Goal: Task Accomplishment & Management: Manage account settings

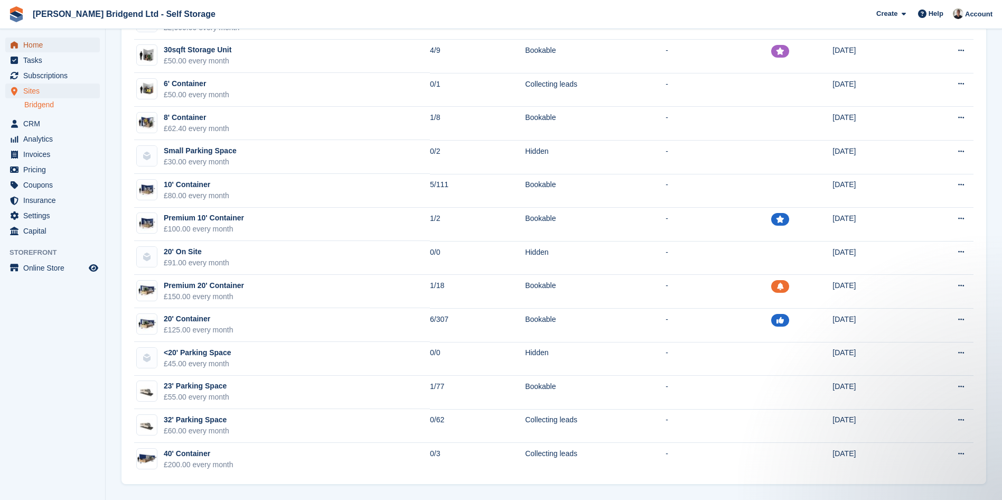
click at [33, 40] on span "Home" at bounding box center [54, 45] width 63 height 15
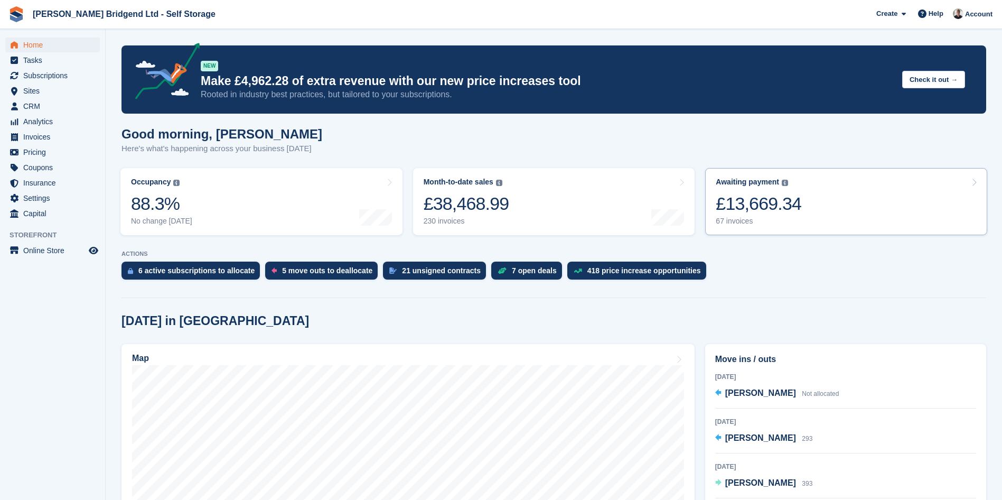
drag, startPoint x: 802, startPoint y: 208, endPoint x: 710, endPoint y: 234, distance: 95.0
click at [800, 210] on link "Awaiting payment The total outstanding balance on all open invoices. £13,669.34…" at bounding box center [846, 201] width 282 height 67
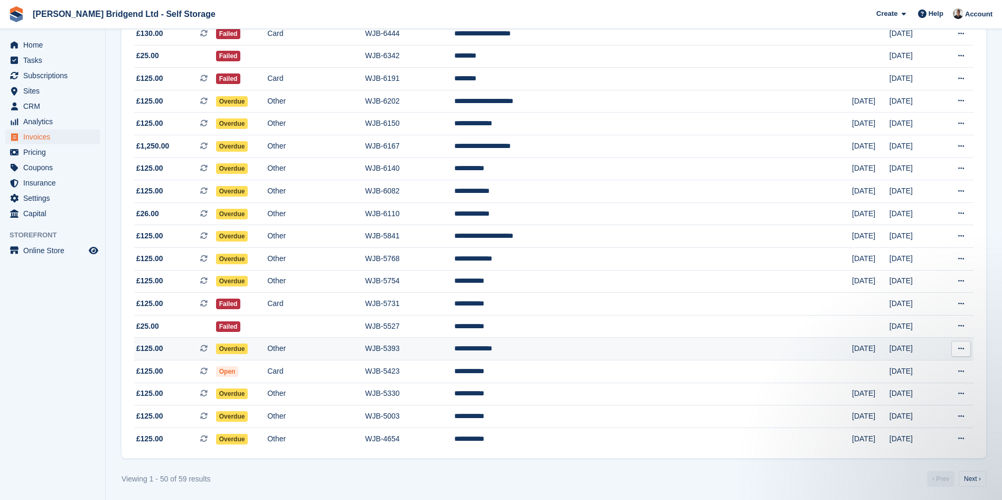
scroll to position [855, 0]
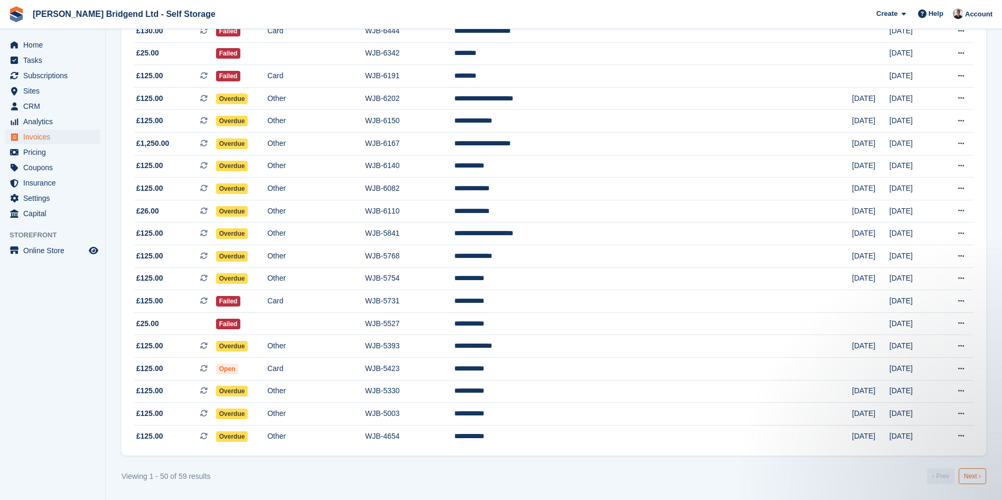
click at [978, 473] on link "Next ›" at bounding box center [972, 476] width 27 height 16
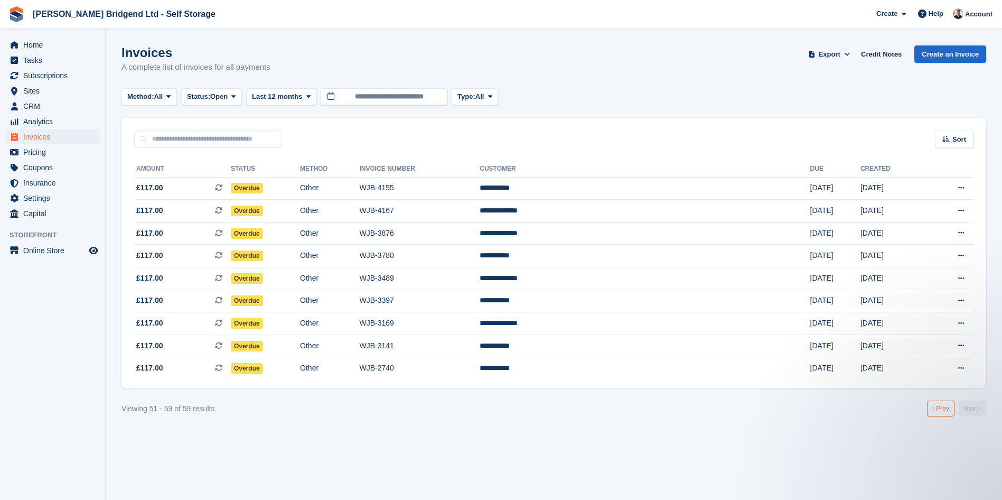
click at [940, 412] on link "‹ Prev" at bounding box center [940, 408] width 27 height 16
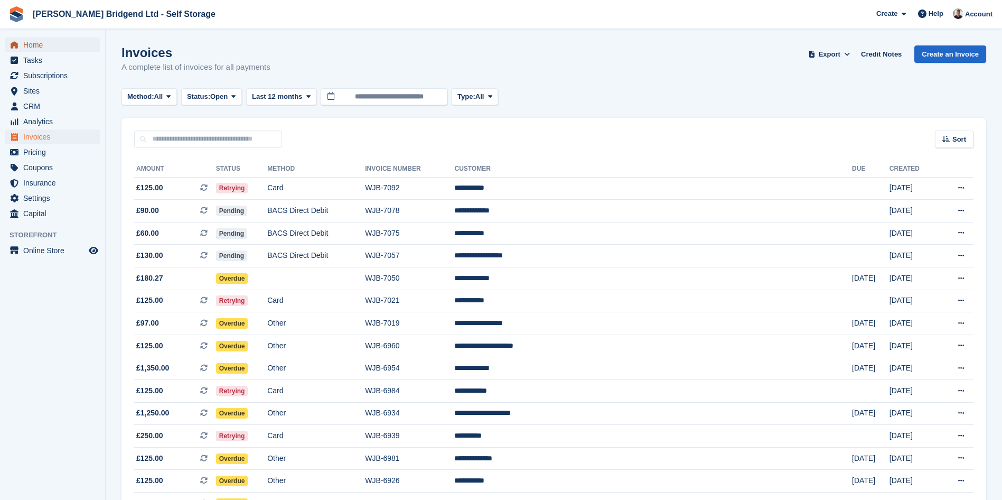
click at [58, 51] on span "Home" at bounding box center [54, 45] width 63 height 15
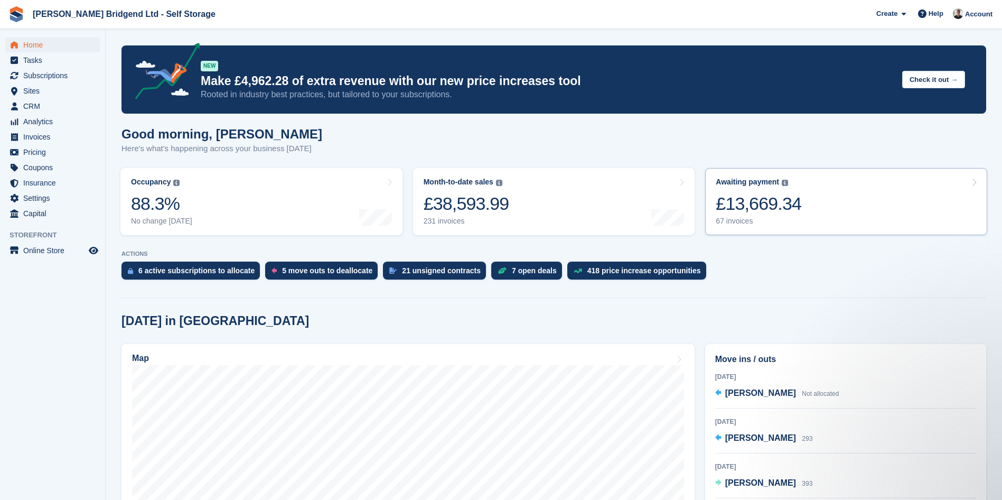
click at [846, 208] on link "Awaiting payment The total outstanding balance on all open invoices. £13,669.34…" at bounding box center [846, 201] width 282 height 67
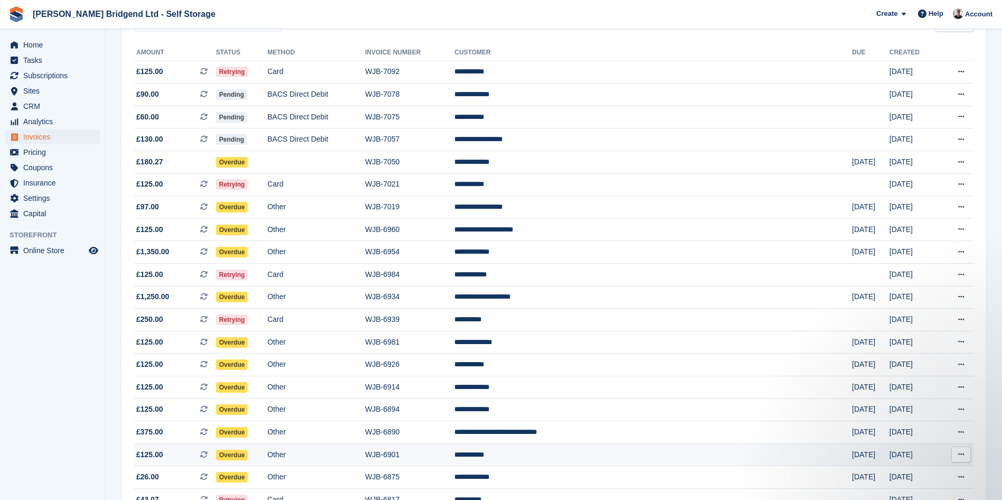
scroll to position [106, 0]
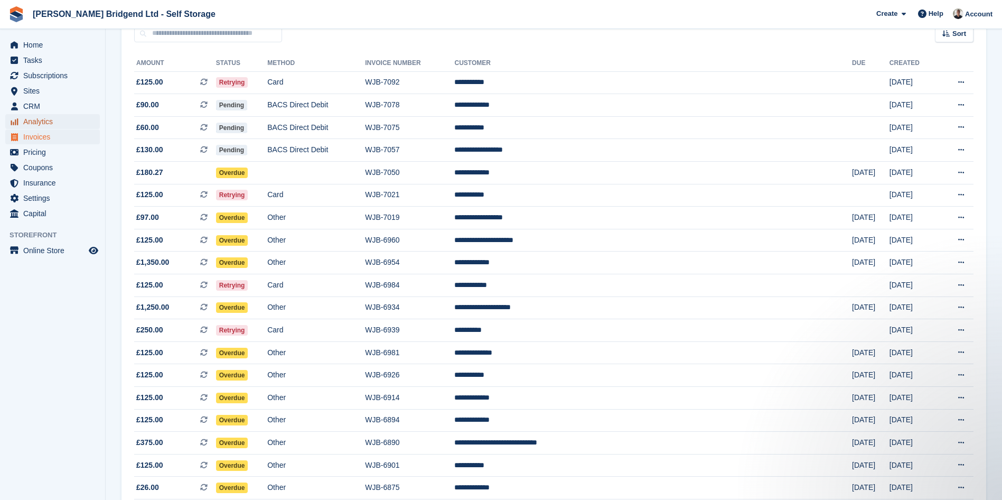
click at [45, 118] on span "Analytics" at bounding box center [54, 121] width 63 height 15
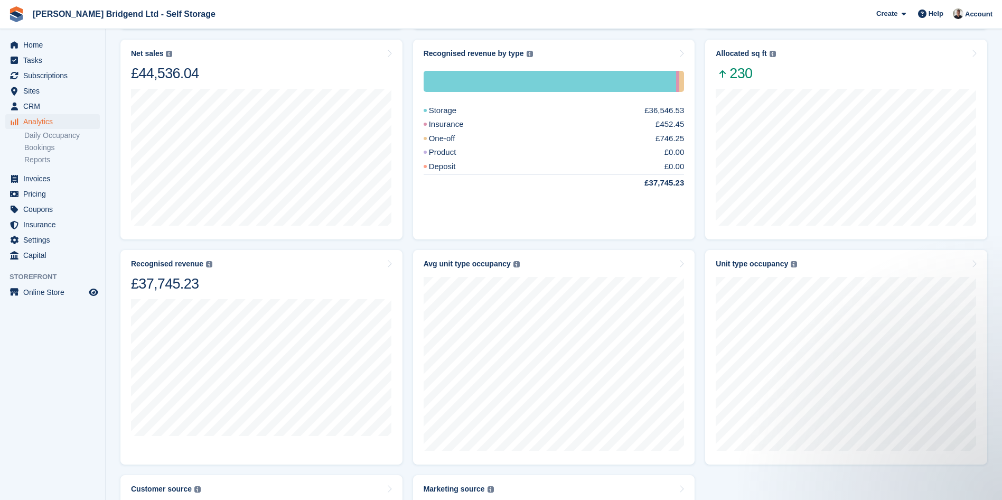
scroll to position [248, 0]
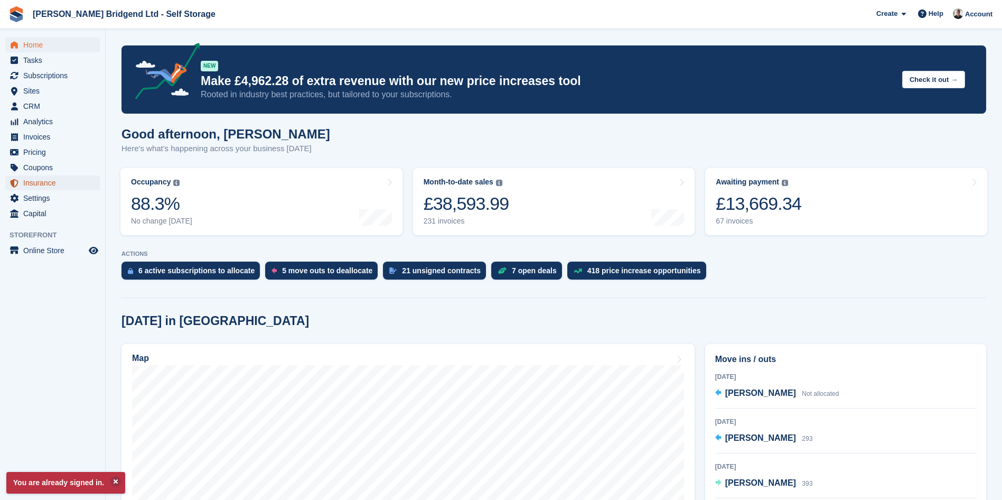
click at [57, 183] on span "Insurance" at bounding box center [54, 182] width 63 height 15
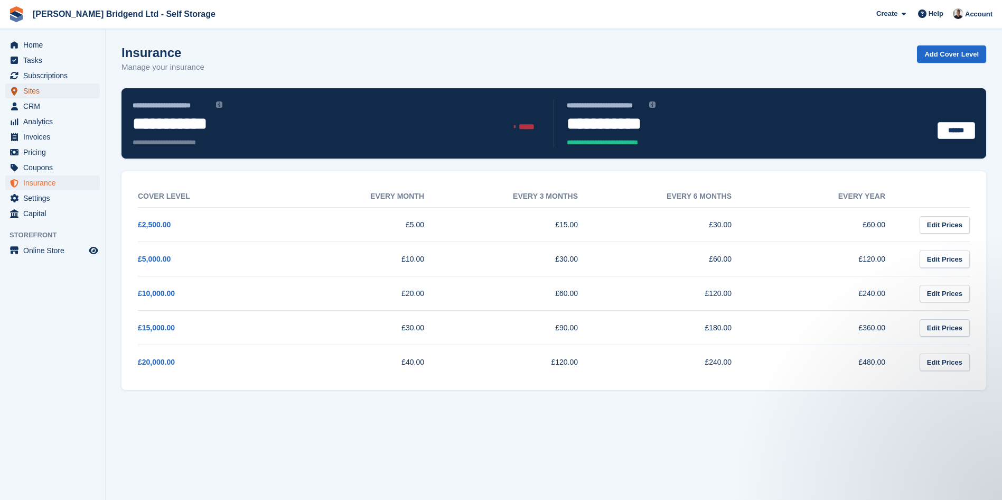
click at [60, 88] on span "Sites" at bounding box center [54, 90] width 63 height 15
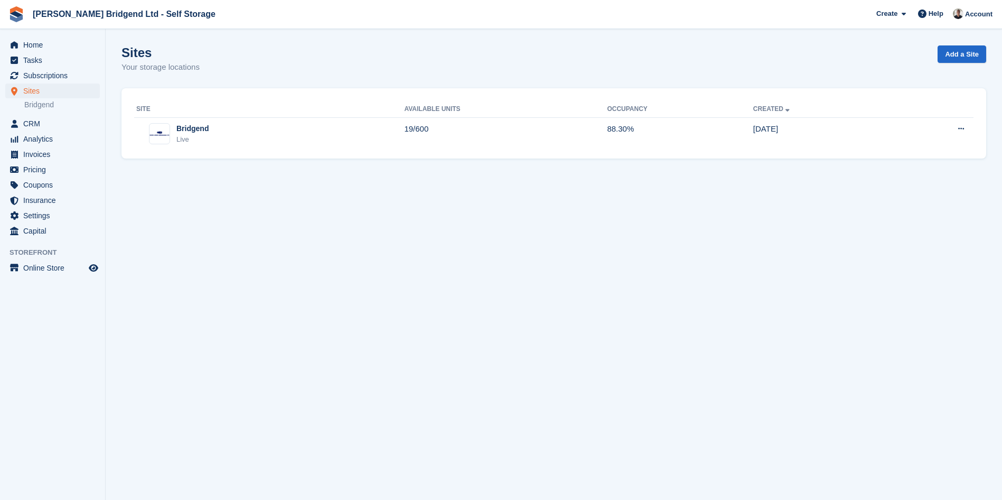
click at [331, 109] on th "Site" at bounding box center [269, 109] width 270 height 17
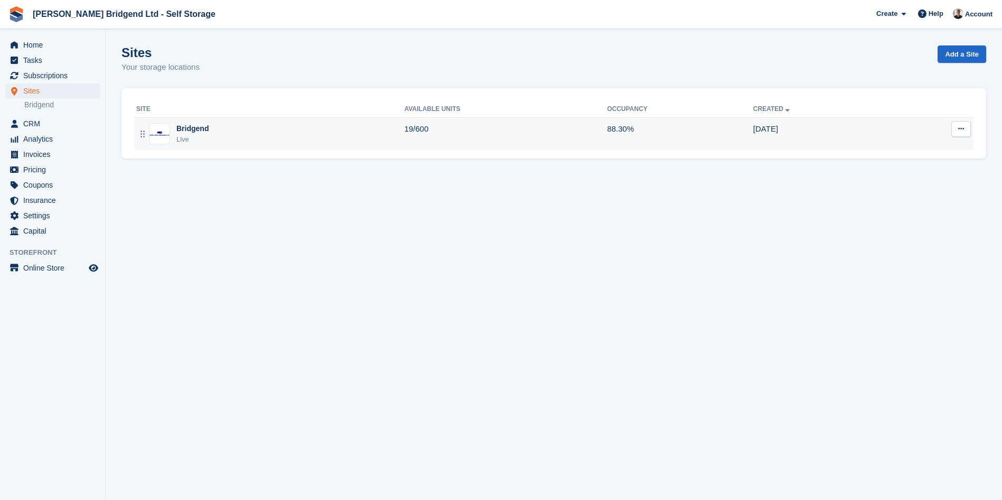
click at [328, 141] on div "Bridgend Live" at bounding box center [270, 134] width 268 height 22
